Goal: Navigation & Orientation: Go to known website

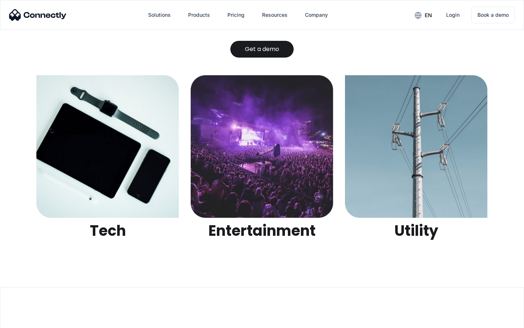
scroll to position [2296, 0]
